Goal: Task Accomplishment & Management: Manage account settings

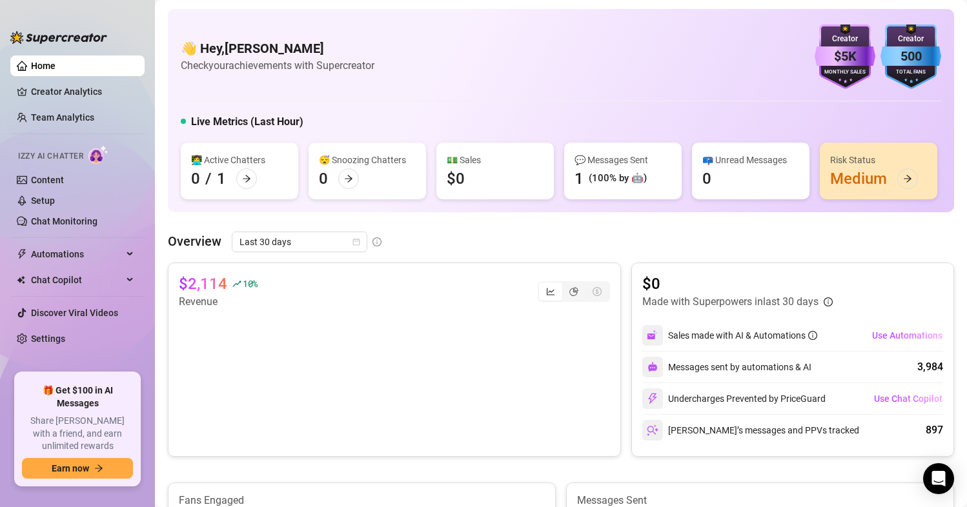
scroll to position [194, 0]
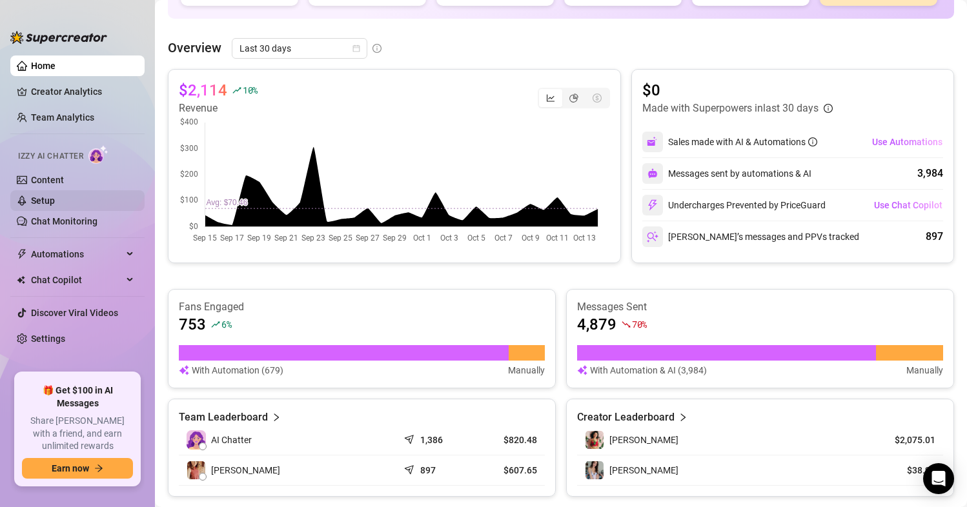
click at [55, 198] on link "Setup" at bounding box center [43, 201] width 24 height 10
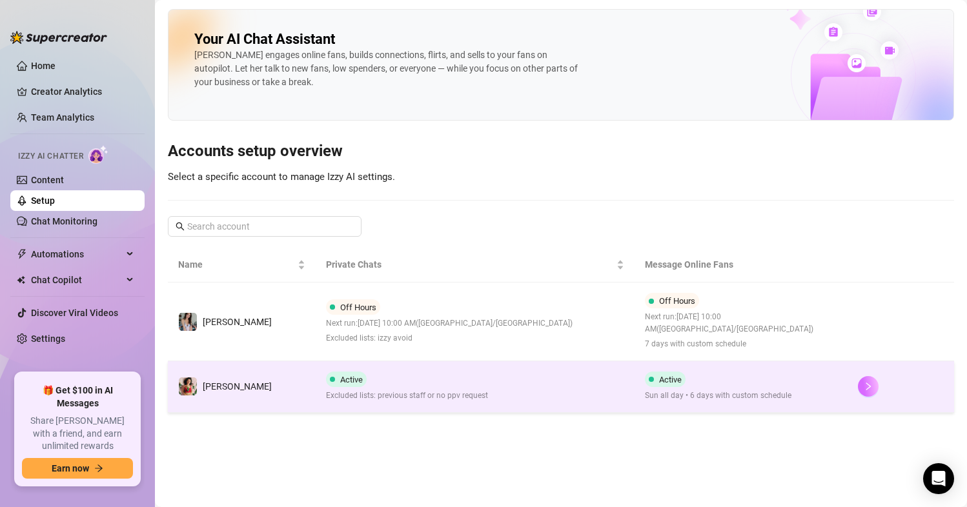
click at [863, 387] on icon "right" at bounding box center [867, 386] width 9 height 9
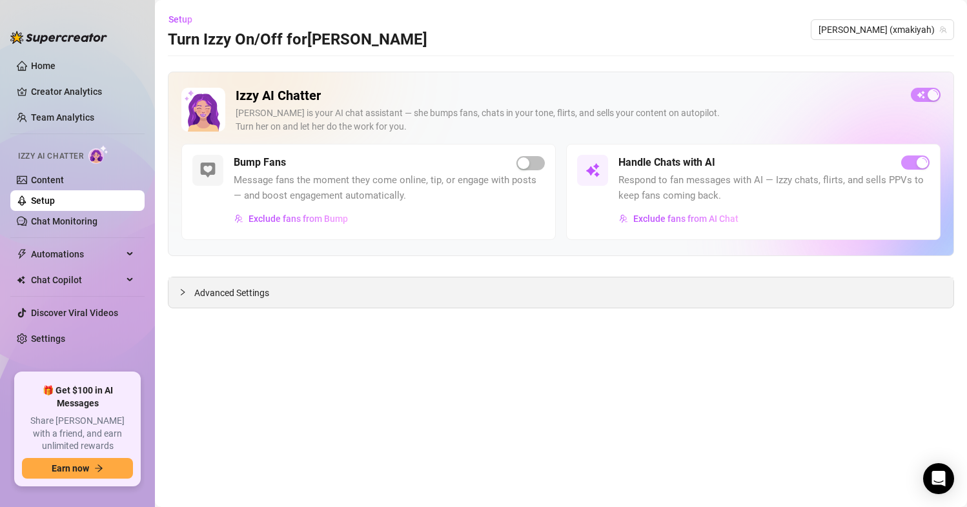
click at [253, 297] on span "Advanced Settings" at bounding box center [231, 293] width 75 height 14
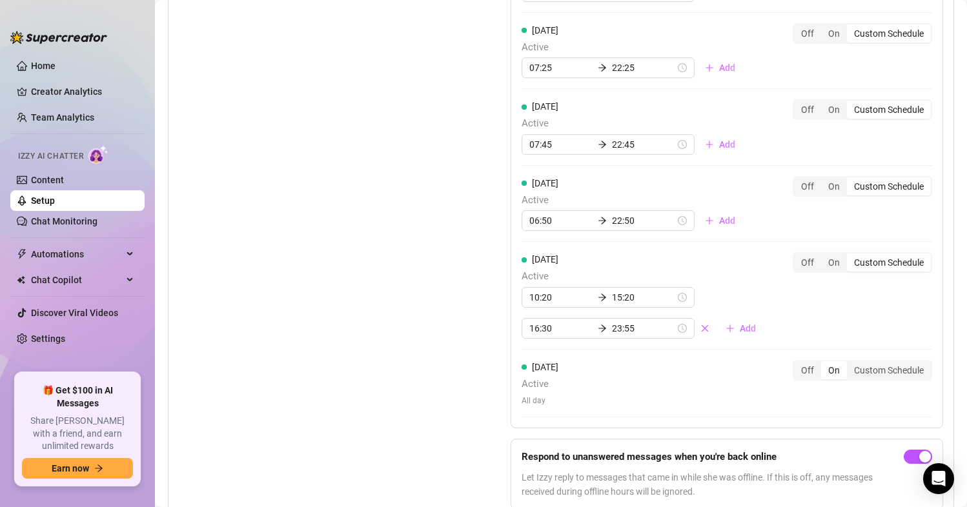
scroll to position [1329, 0]
click at [53, 61] on link "Home" at bounding box center [43, 66] width 25 height 10
